Goal: Information Seeking & Learning: Learn about a topic

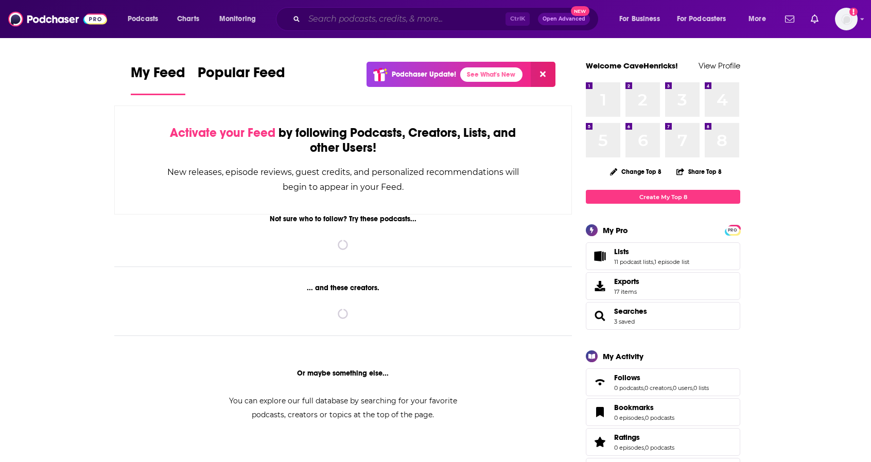
click at [329, 19] on input "Search podcasts, credits, & more..." at bounding box center [404, 19] width 201 height 16
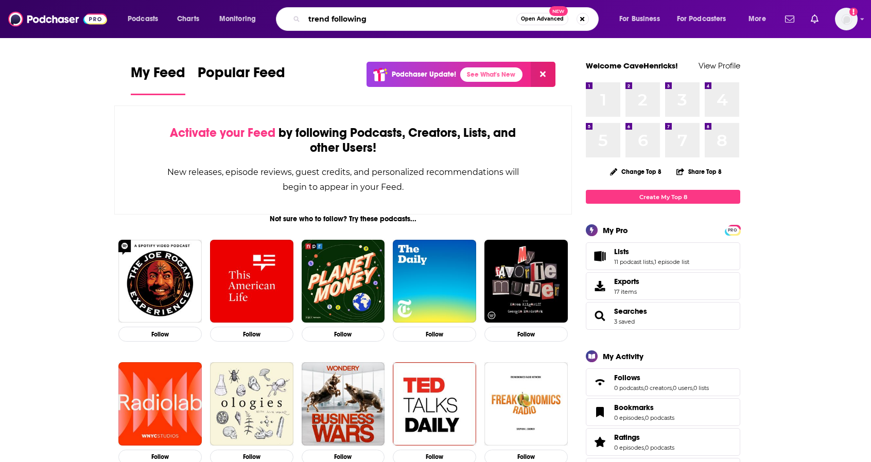
type input "trend following"
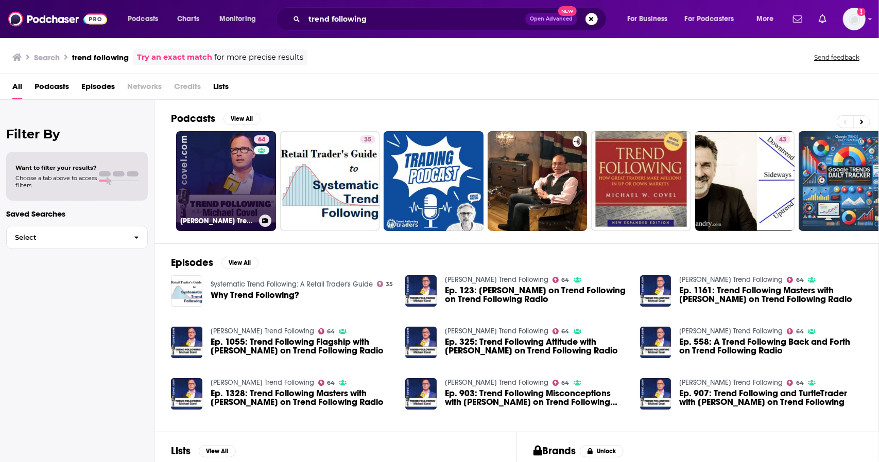
click at [201, 170] on link "64 [PERSON_NAME] Trend Following" at bounding box center [226, 181] width 100 height 100
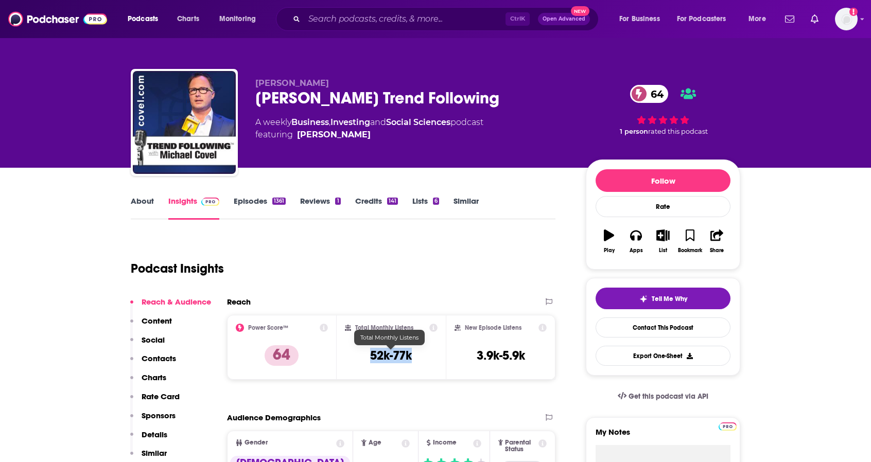
drag, startPoint x: 417, startPoint y: 358, endPoint x: 371, endPoint y: 358, distance: 46.3
click at [371, 358] on div "Total Monthly Listens 52k-77k" at bounding box center [391, 347] width 93 height 47
